Goal: Task Accomplishment & Management: Use online tool/utility

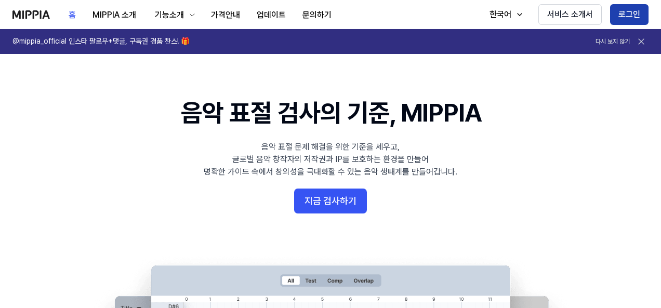
click at [621, 10] on button "로그인" at bounding box center [629, 14] width 38 height 21
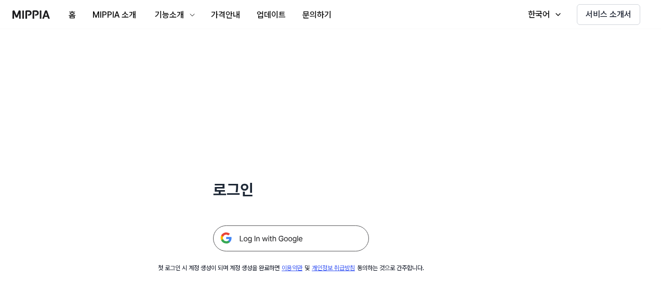
click at [303, 237] on img at bounding box center [291, 238] width 156 height 26
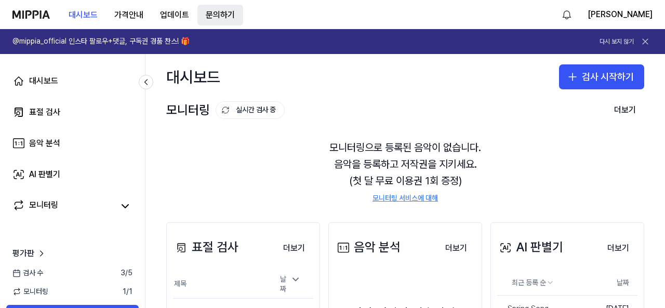
click at [222, 6] on button "문의하기" at bounding box center [220, 15] width 46 height 21
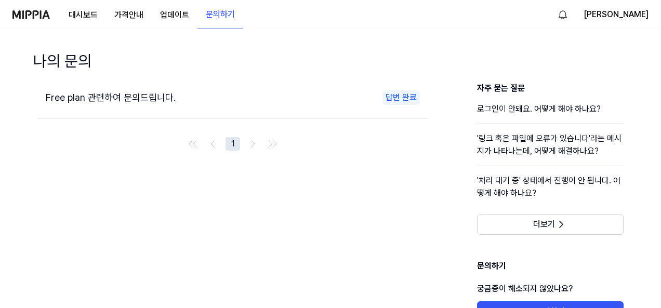
click at [147, 100] on span "Free plan 관련하여 문의드립니다." at bounding box center [111, 97] width 130 height 11
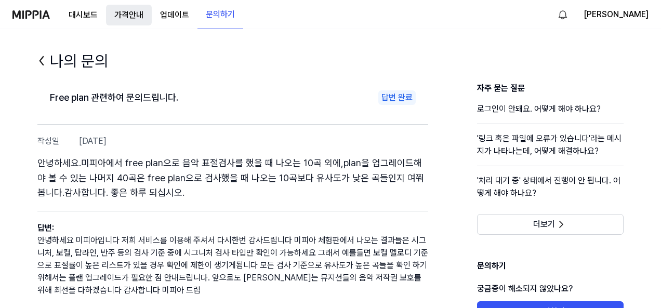
click at [134, 13] on button "가격안내" at bounding box center [129, 15] width 46 height 21
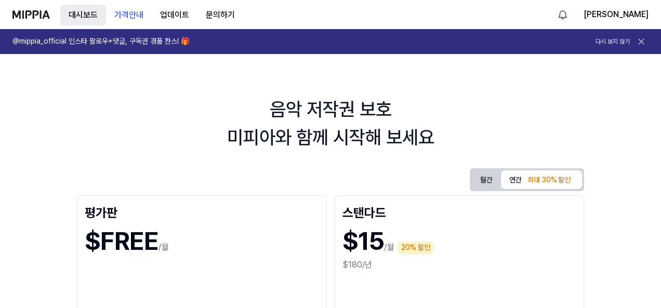
click at [78, 8] on button "대시보드" at bounding box center [83, 15] width 46 height 21
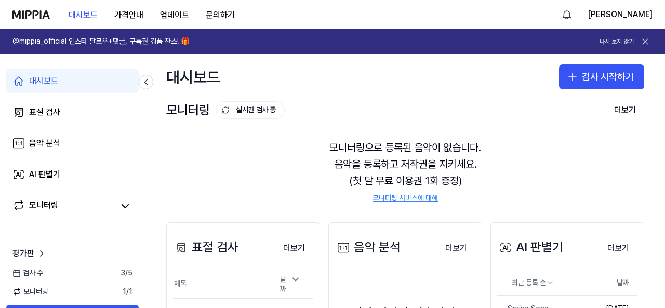
scroll to position [104, 0]
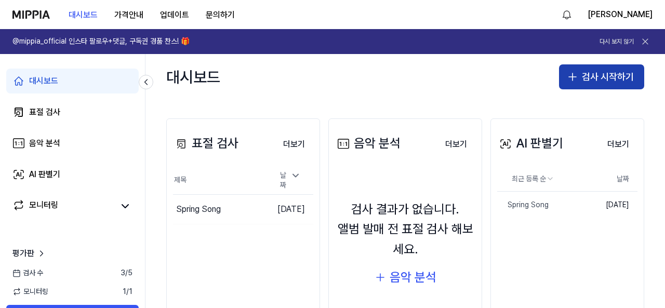
click at [610, 78] on button "검사 시작하기" at bounding box center [601, 76] width 85 height 25
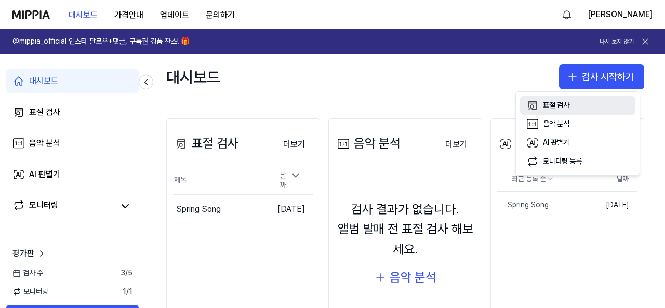
click at [576, 105] on button "표절 검사" at bounding box center [577, 105] width 115 height 19
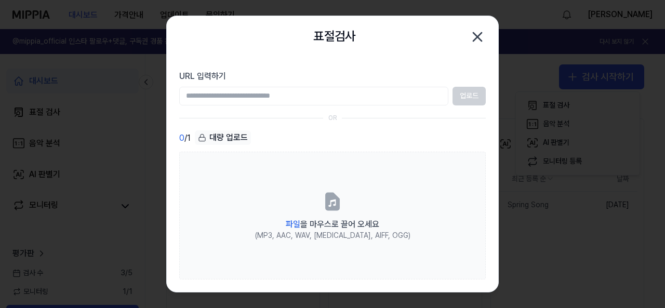
click at [463, 93] on div "업로드" at bounding box center [332, 96] width 306 height 19
click at [411, 101] on input "URL 입력하기" at bounding box center [313, 96] width 269 height 19
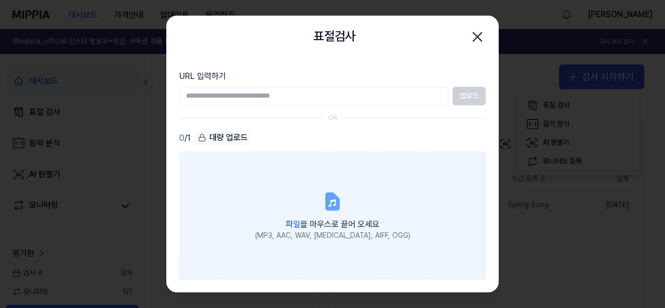
click at [315, 224] on span "파일 을 마우스로 끌어 오세요" at bounding box center [332, 224] width 93 height 10
click at [0, 0] on input "파일 을 마우스로 끌어 오세요 (MP3, AAC, WAV, [MEDICAL_DATA], AIFF, OGG)" at bounding box center [0, 0] width 0 height 0
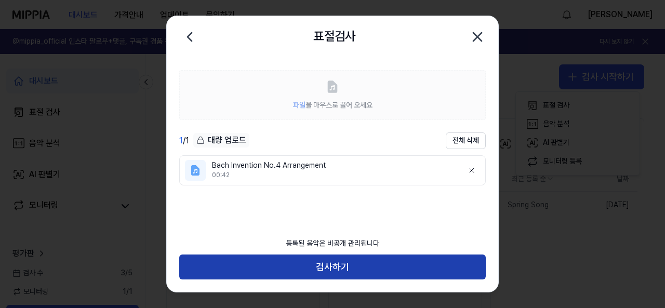
click at [428, 267] on button "검사하기" at bounding box center [332, 266] width 306 height 25
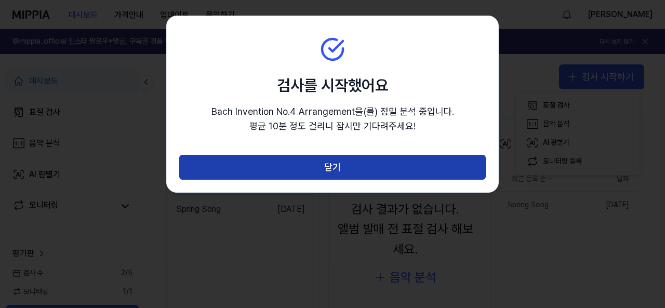
click at [381, 170] on button "닫기" at bounding box center [332, 167] width 306 height 25
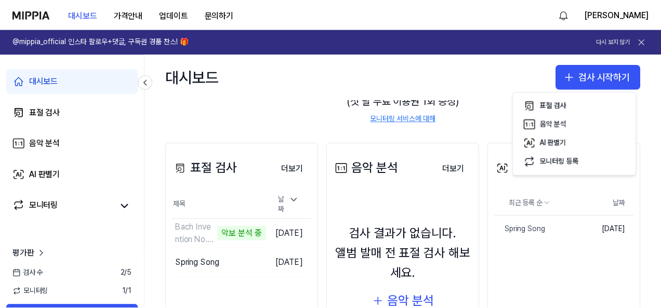
scroll to position [150, 0]
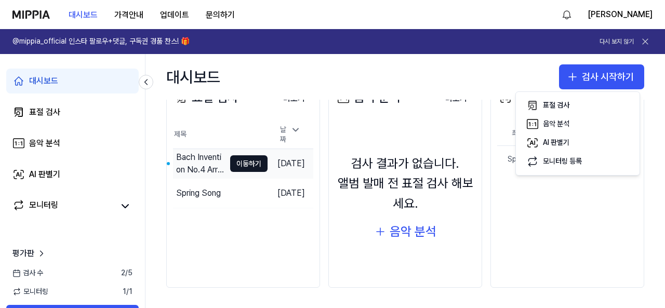
click at [210, 170] on td "Bach Invention No.4 Arrangement 이동하기" at bounding box center [220, 163] width 95 height 29
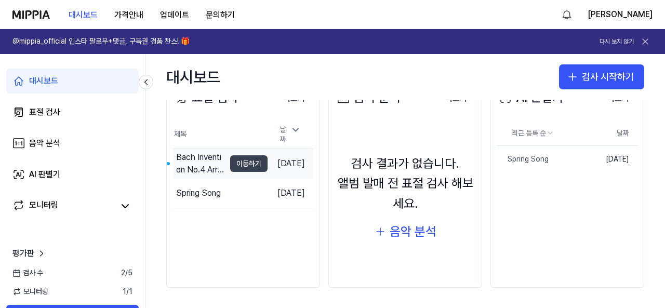
click at [231, 159] on button "이동하기" at bounding box center [248, 163] width 37 height 17
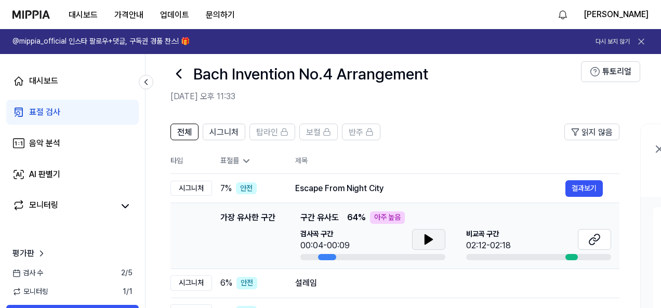
scroll to position [0, 0]
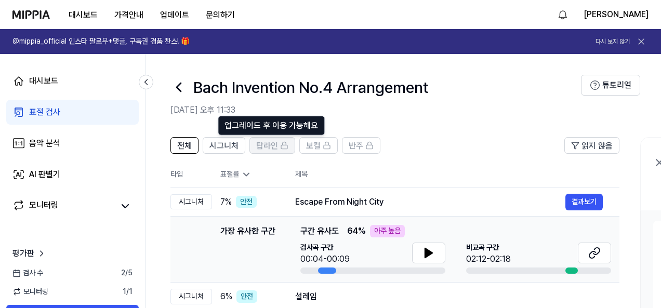
click at [270, 146] on span "탑라인" at bounding box center [267, 146] width 22 height 12
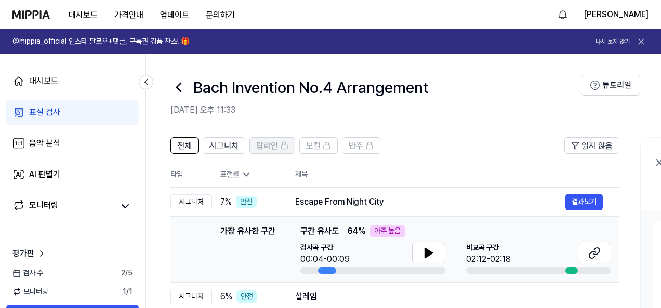
click at [281, 144] on icon at bounding box center [284, 145] width 8 height 8
